Goal: Transaction & Acquisition: Download file/media

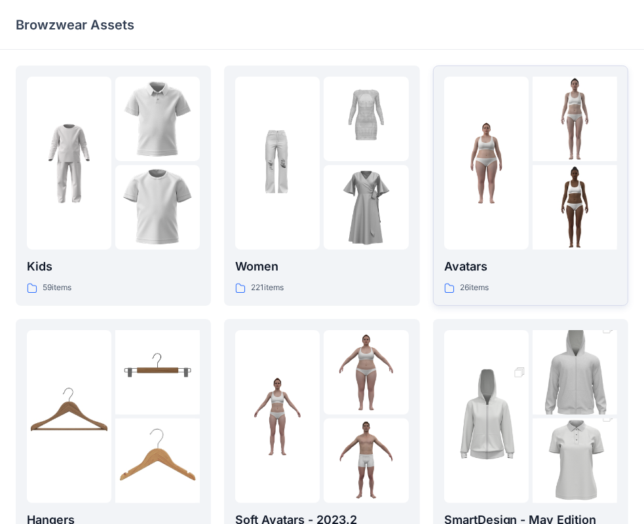
click at [548, 292] on div "26 items" at bounding box center [530, 288] width 173 height 14
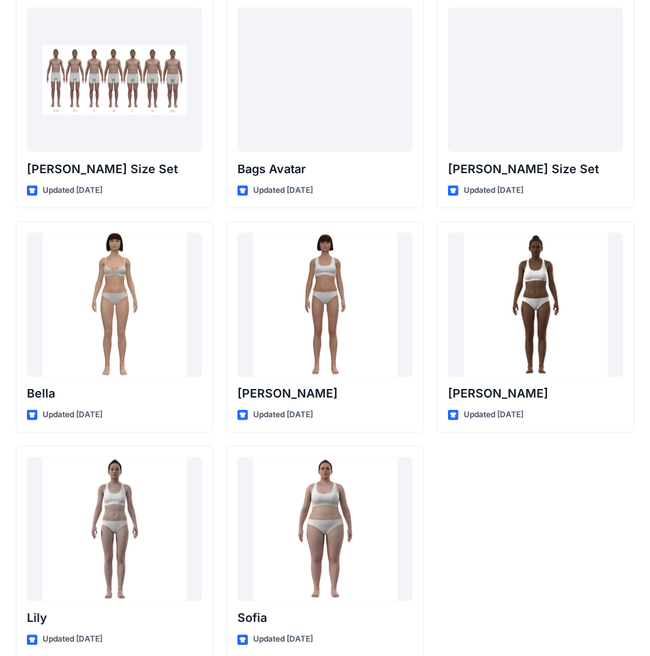
scroll to position [1431, 0]
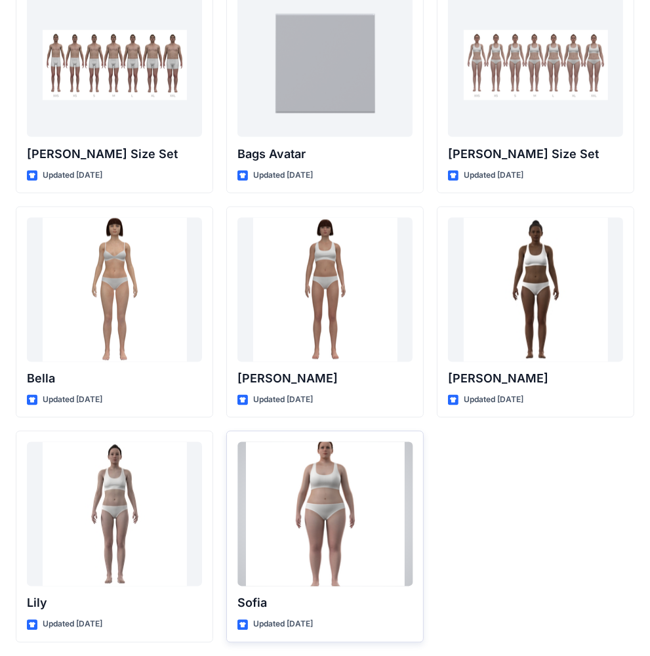
click at [365, 465] on div at bounding box center [324, 514] width 175 height 144
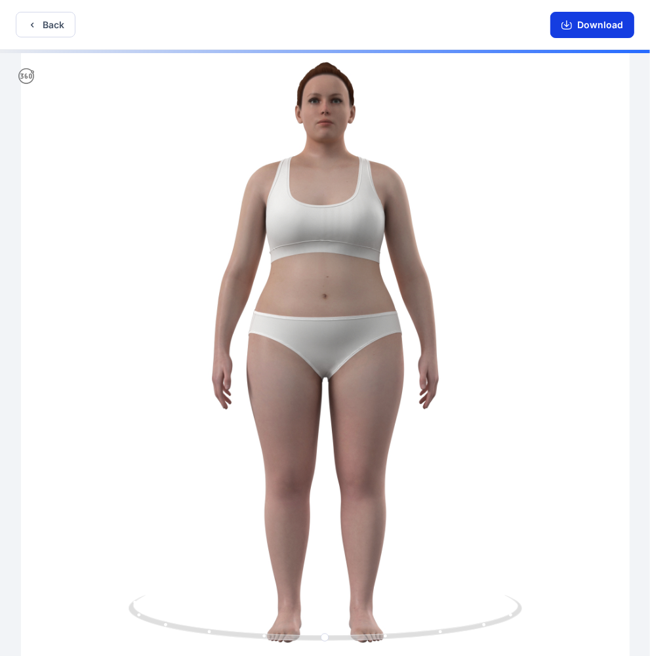
click at [594, 23] on button "Download" at bounding box center [592, 25] width 84 height 26
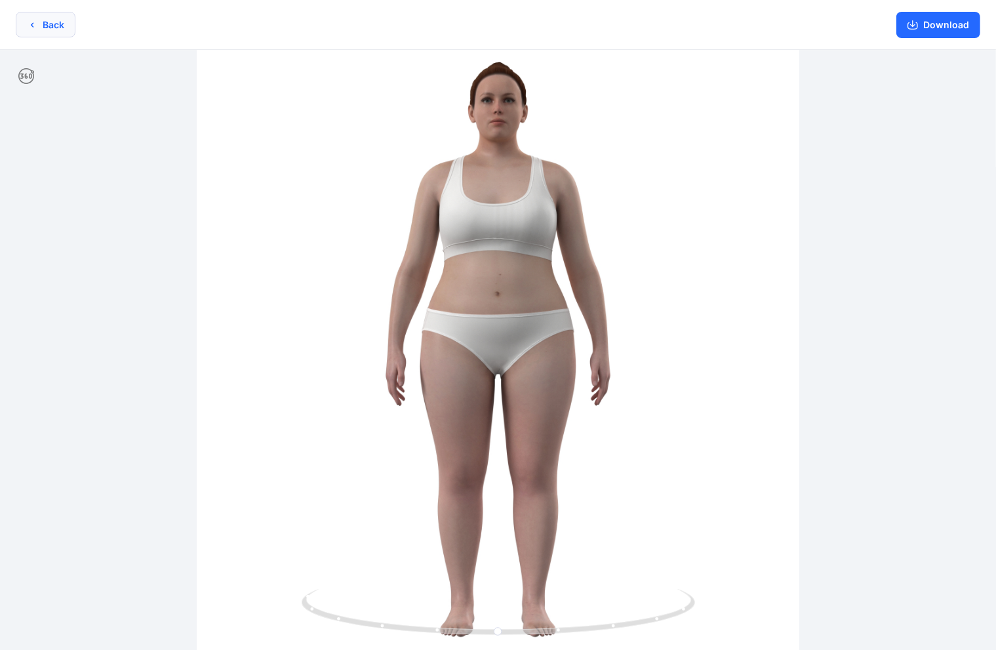
click at [37, 34] on button "Back" at bounding box center [46, 25] width 60 height 26
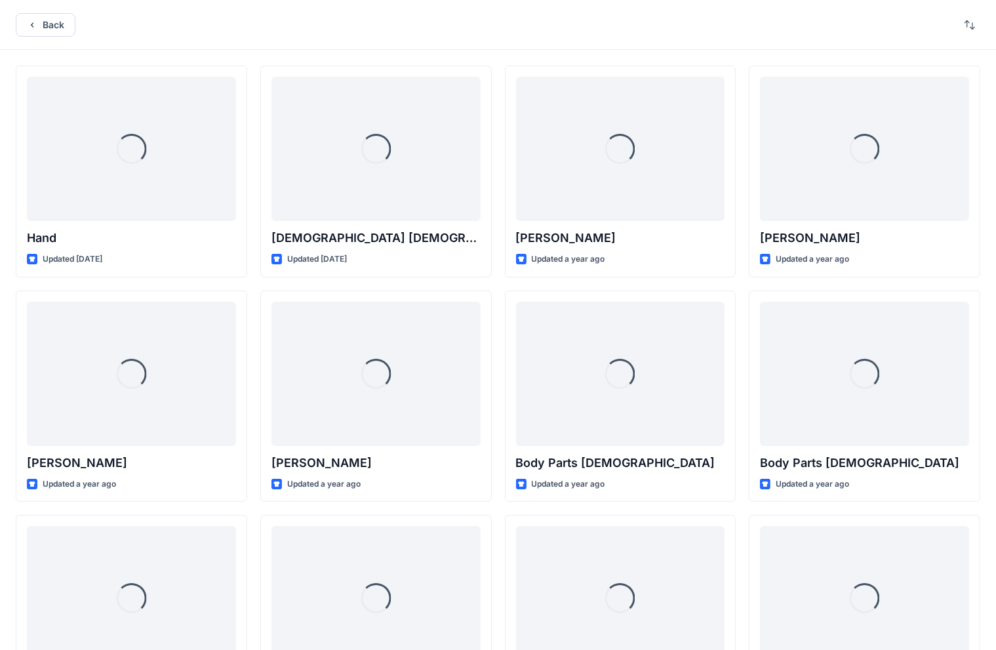
scroll to position [989, 0]
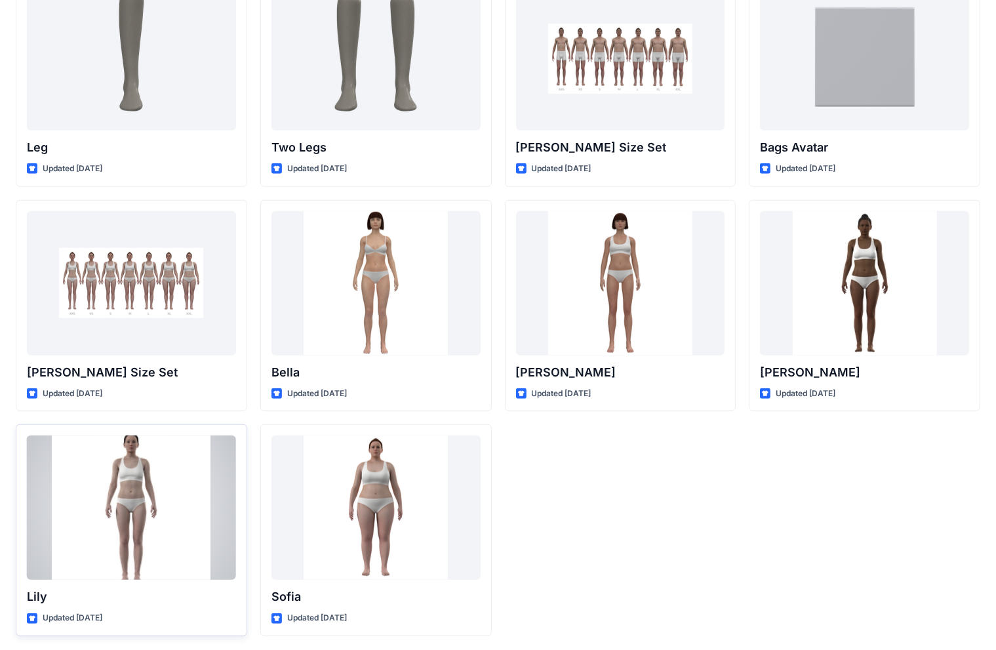
click at [92, 456] on div at bounding box center [131, 507] width 209 height 144
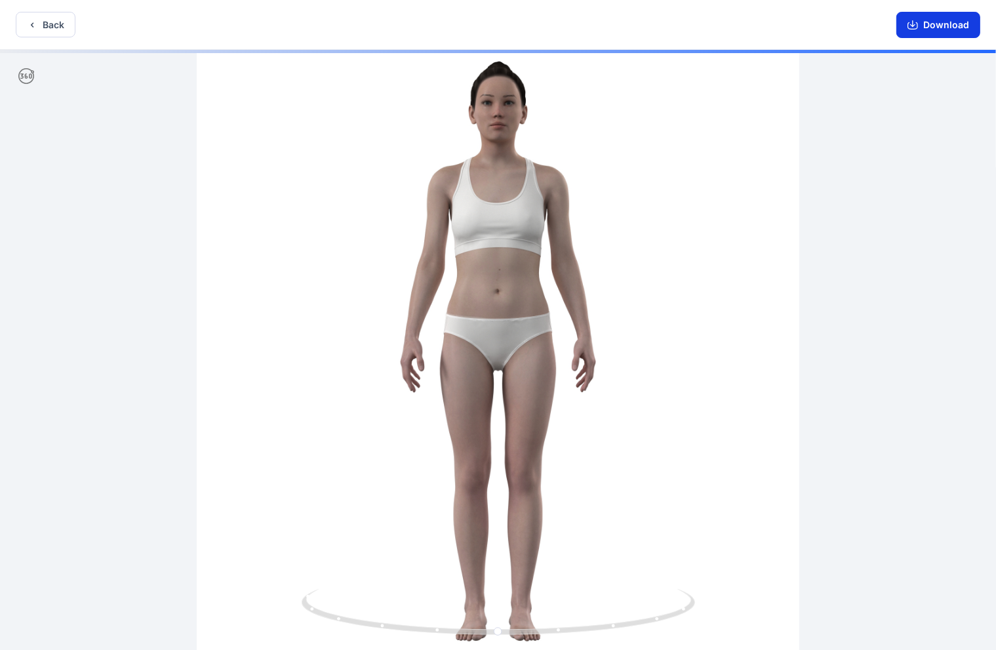
click at [655, 20] on button "Download" at bounding box center [938, 25] width 84 height 26
click at [37, 34] on button "Back" at bounding box center [46, 25] width 60 height 26
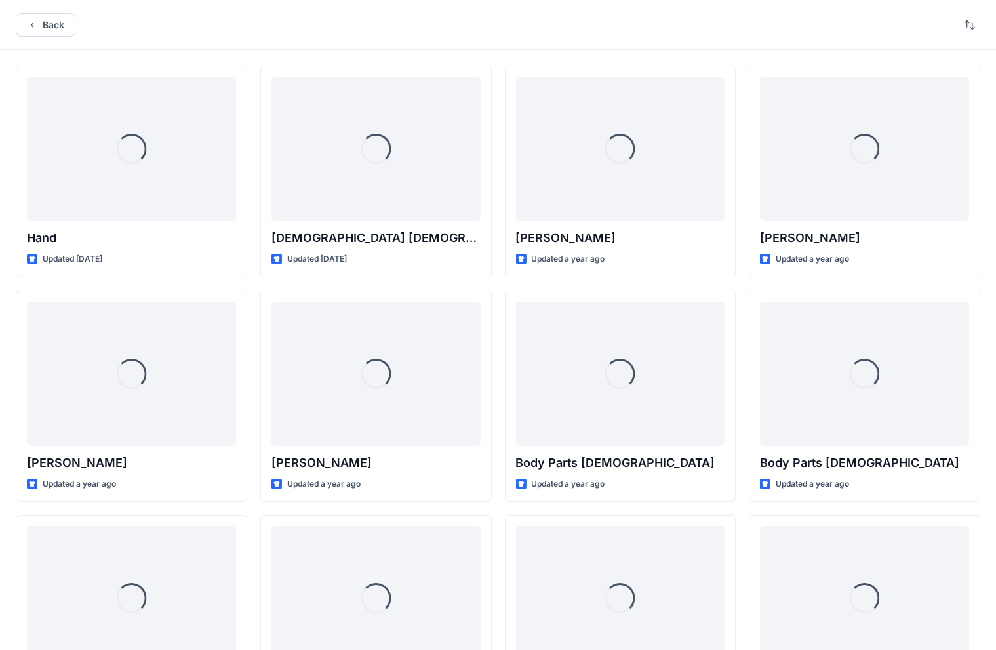
scroll to position [989, 0]
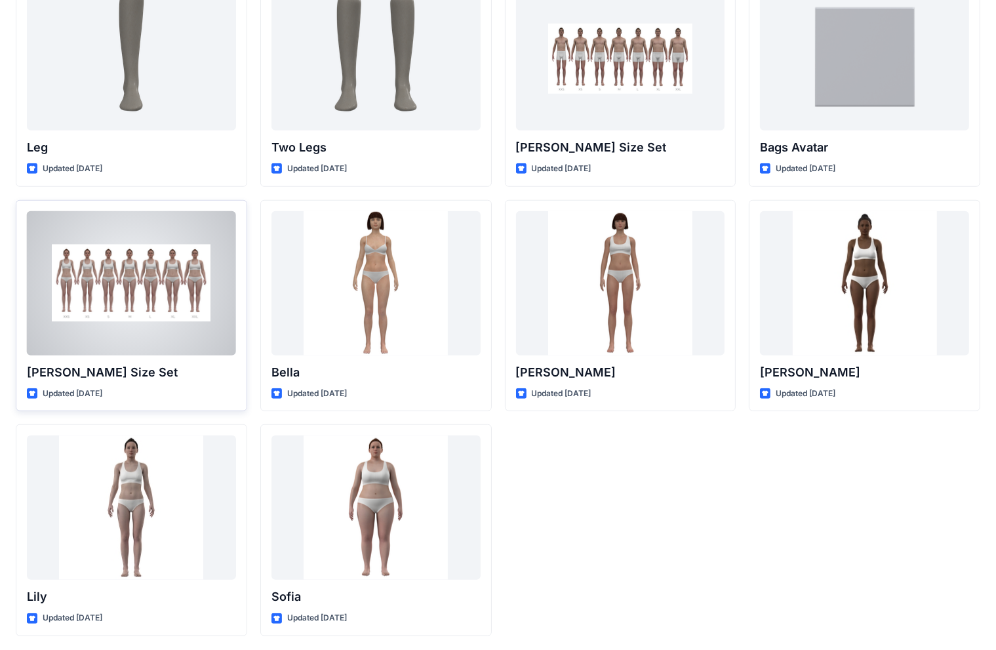
click at [197, 338] on div at bounding box center [131, 283] width 209 height 144
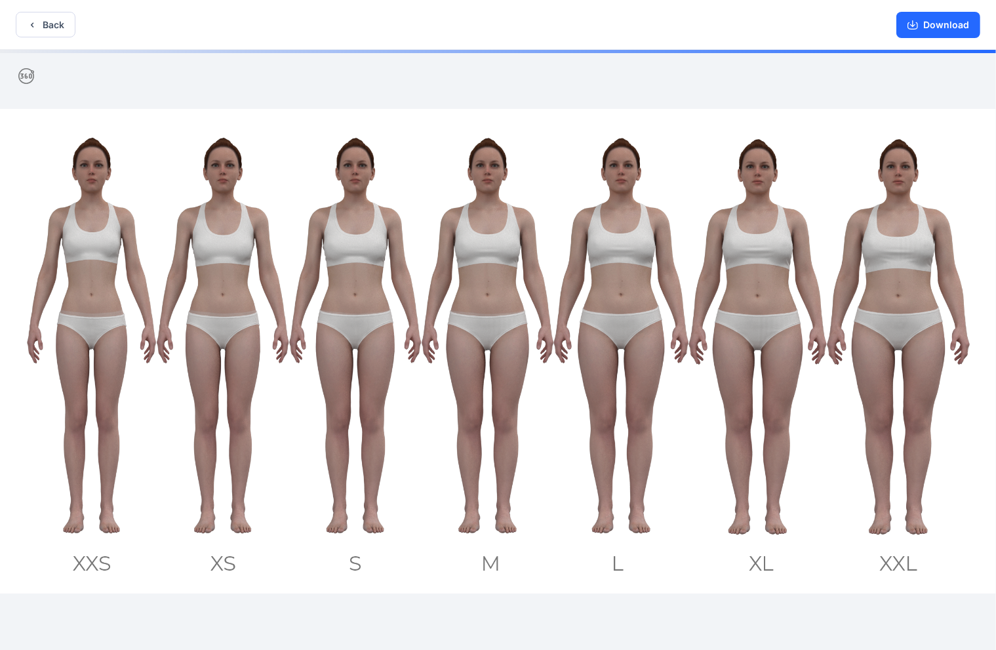
click at [655, 41] on div "Download" at bounding box center [937, 24] width 115 height 49
click at [655, 30] on button "Download" at bounding box center [938, 25] width 84 height 26
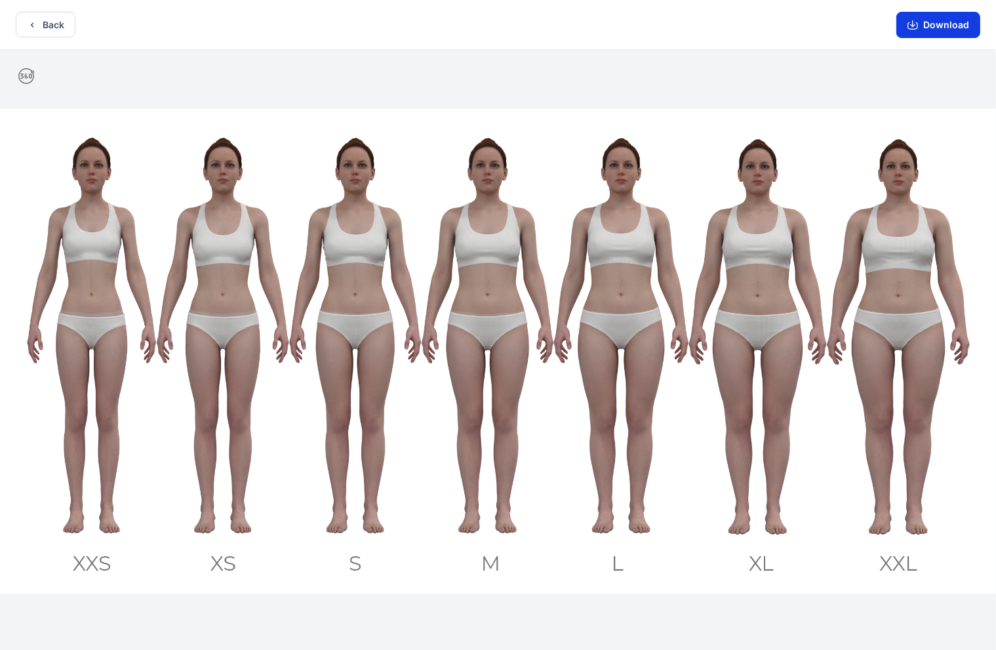
click at [655, 30] on button "Download" at bounding box center [938, 25] width 84 height 26
click at [31, 20] on icon "button" at bounding box center [32, 25] width 10 height 10
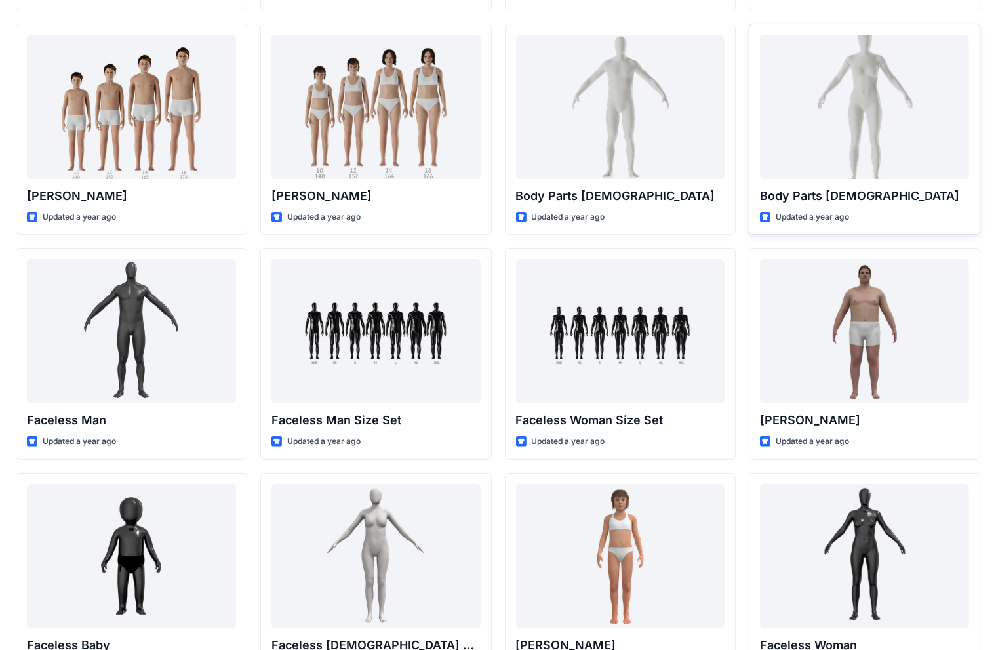
scroll to position [237, 0]
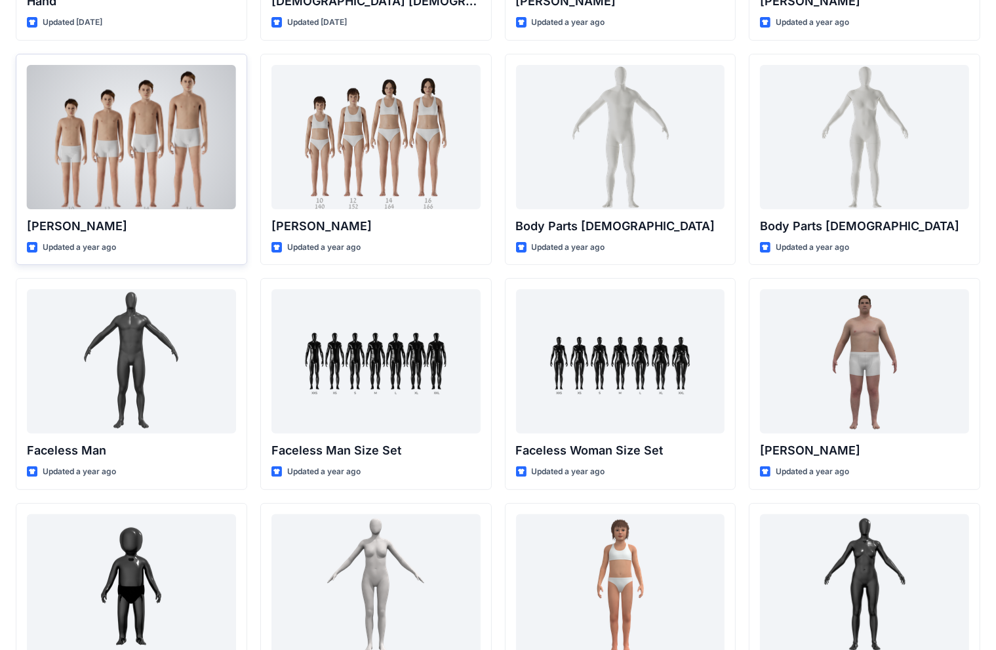
click at [202, 149] on div at bounding box center [131, 137] width 209 height 144
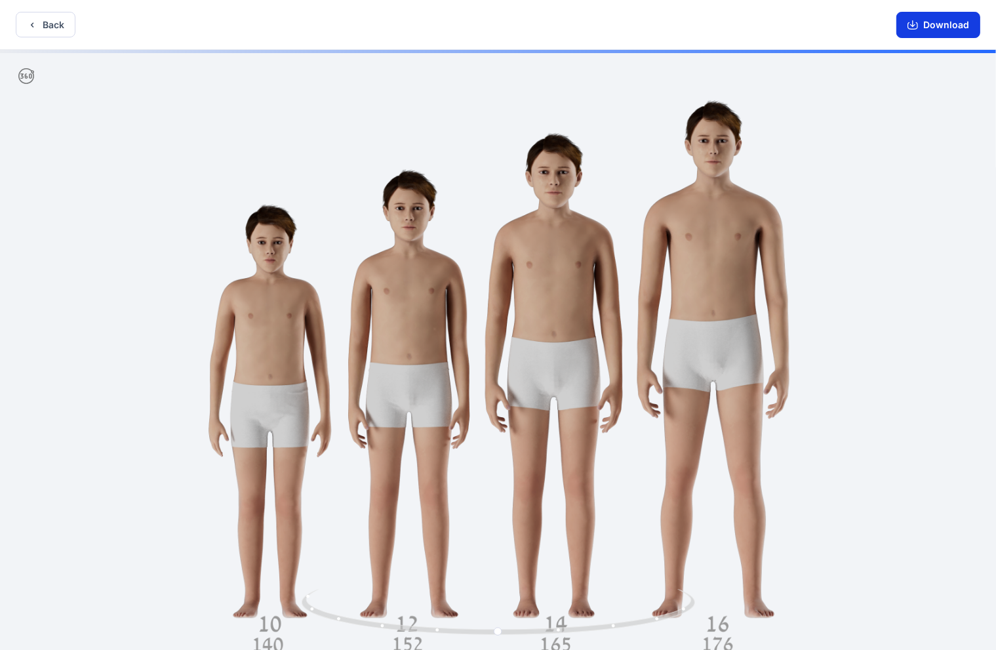
click at [655, 25] on button "Download" at bounding box center [938, 25] width 84 height 26
click at [26, 18] on button "Back" at bounding box center [46, 25] width 60 height 26
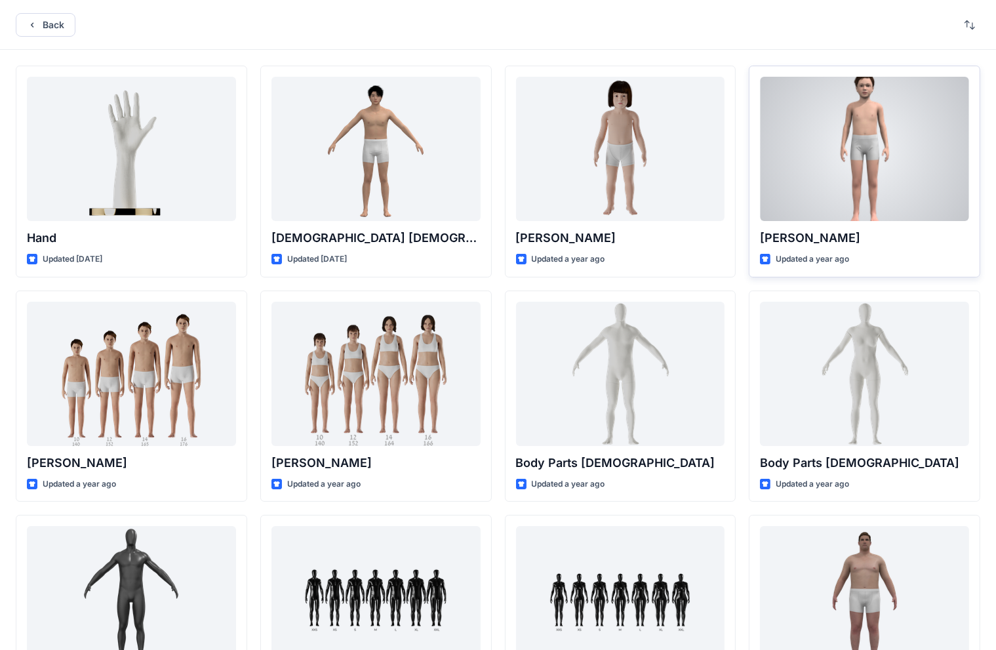
click at [655, 124] on div at bounding box center [864, 149] width 209 height 144
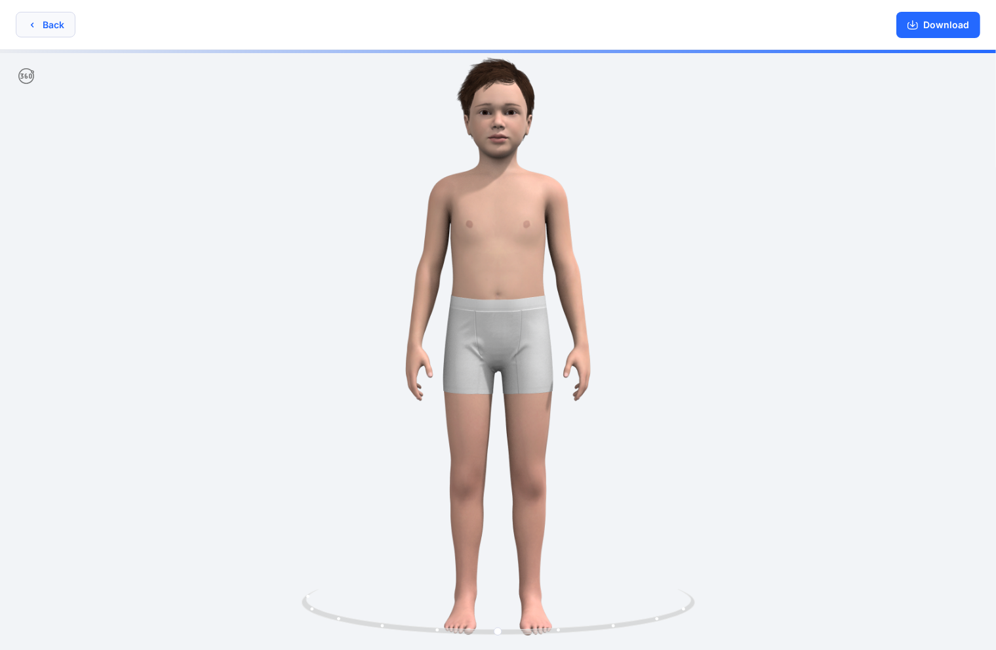
click at [31, 18] on button "Back" at bounding box center [46, 25] width 60 height 26
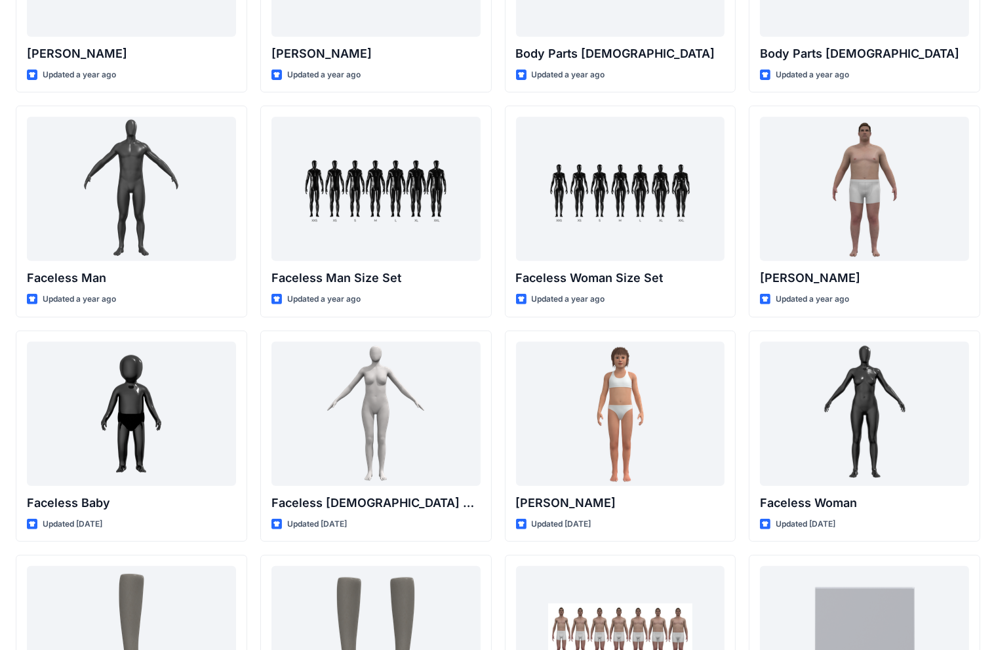
scroll to position [403, 0]
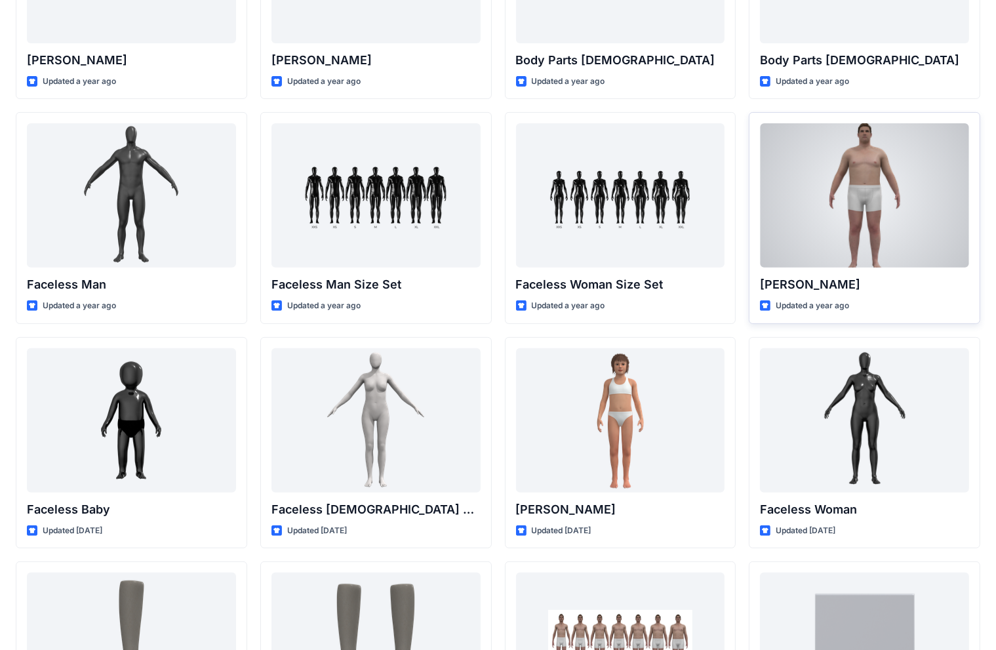
click at [655, 218] on div at bounding box center [864, 195] width 209 height 144
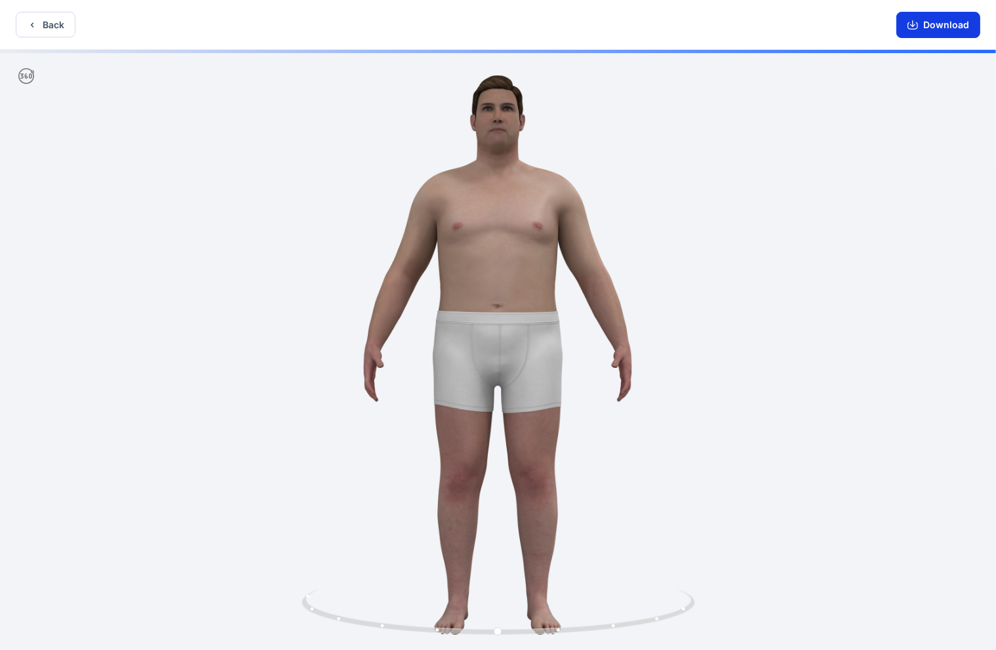
click at [655, 30] on button "Download" at bounding box center [938, 25] width 84 height 26
click at [31, 23] on icon "button" at bounding box center [32, 25] width 10 height 10
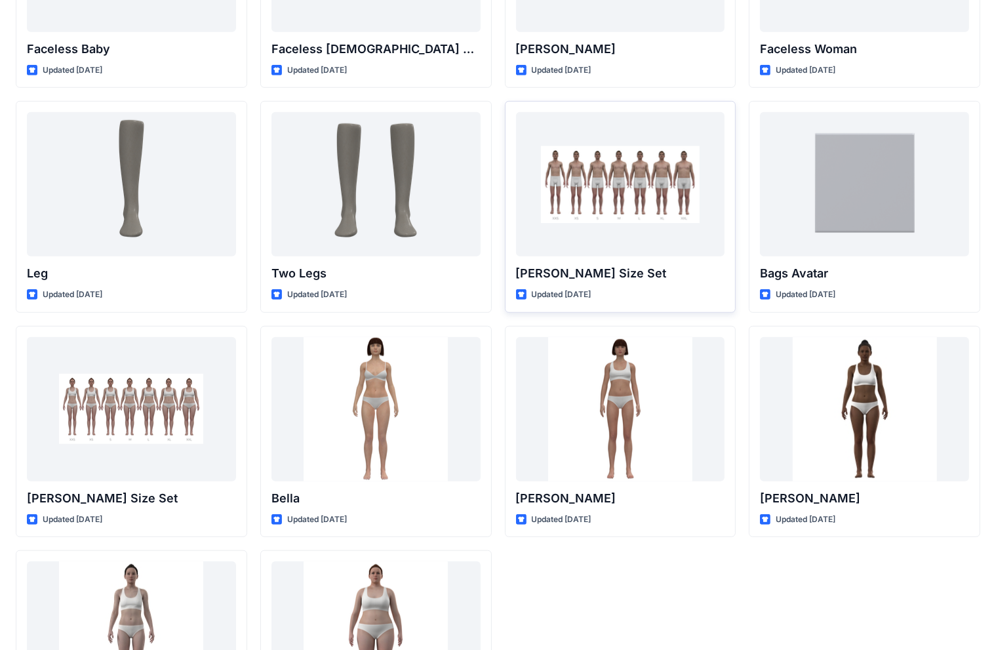
scroll to position [871, 0]
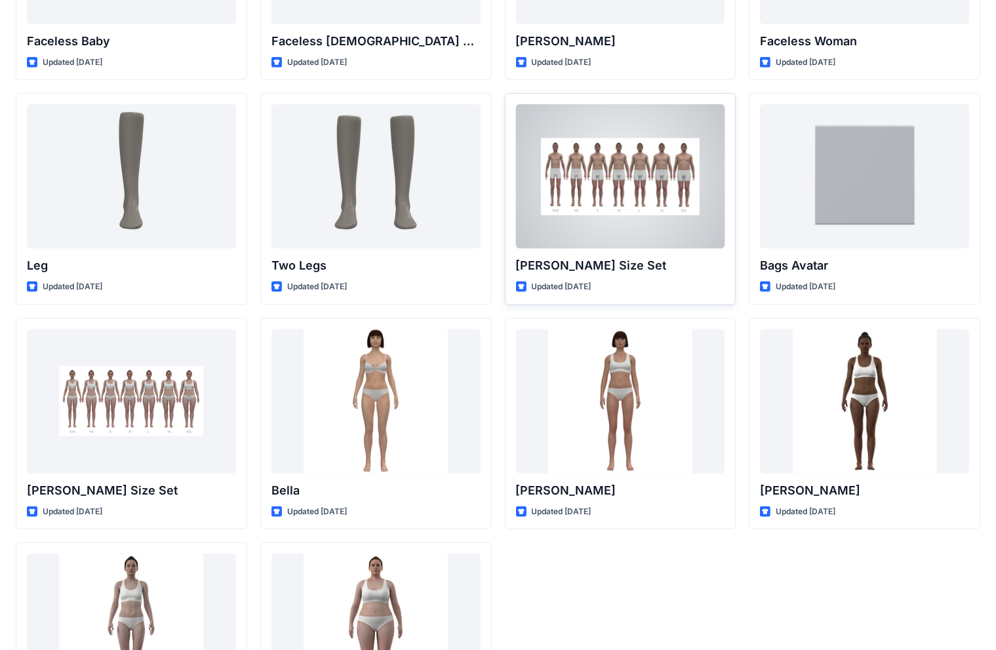
click at [645, 221] on div at bounding box center [620, 176] width 209 height 144
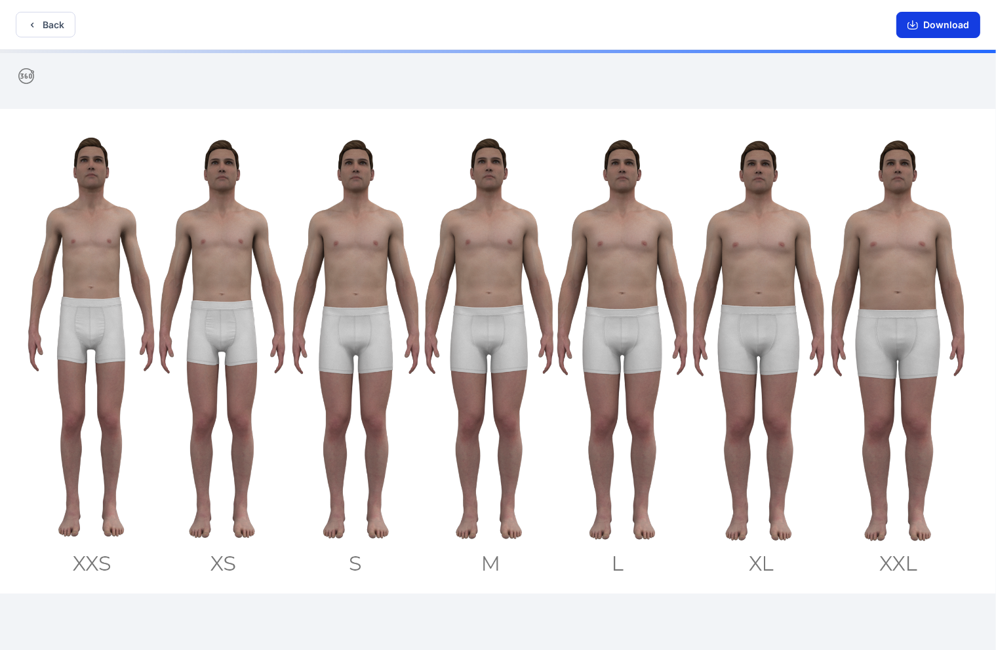
click at [655, 24] on button "Download" at bounding box center [938, 25] width 84 height 26
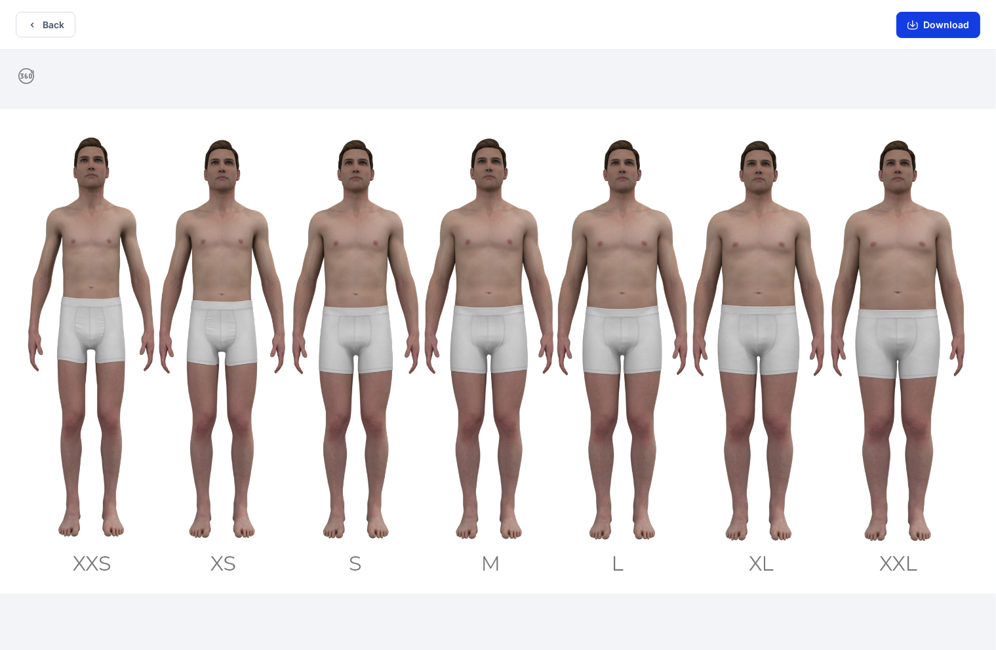
click at [655, 24] on button "Download" at bounding box center [938, 25] width 84 height 26
